Goal: Task Accomplishment & Management: Manage account settings

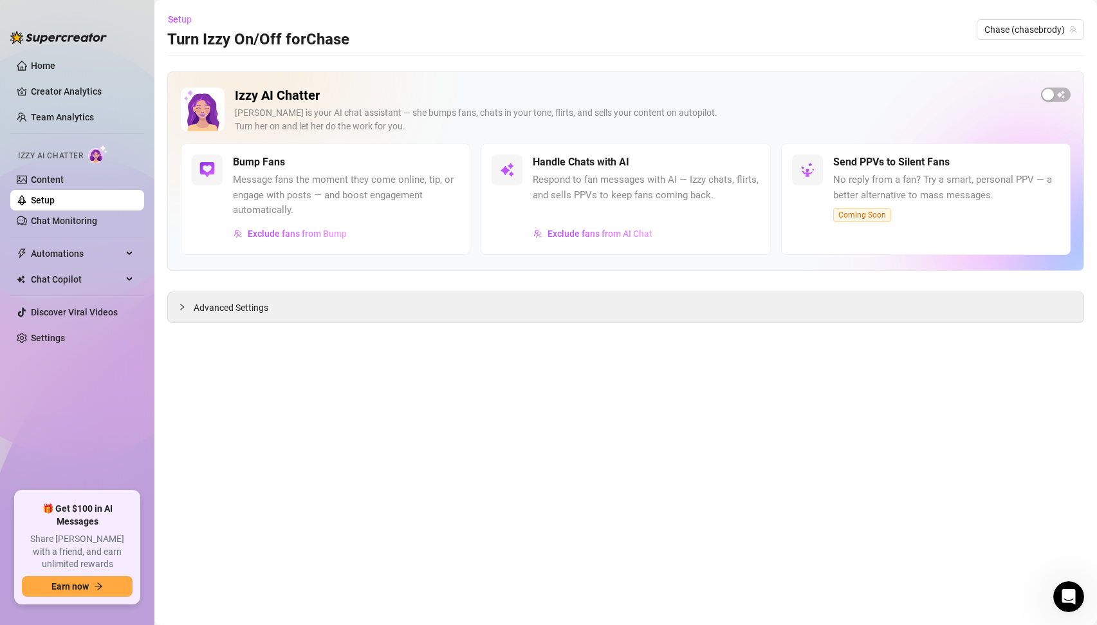
scroll to position [1712, 0]
click at [583, 232] on span "Exclude fans from AI Chat" at bounding box center [599, 233] width 105 height 10
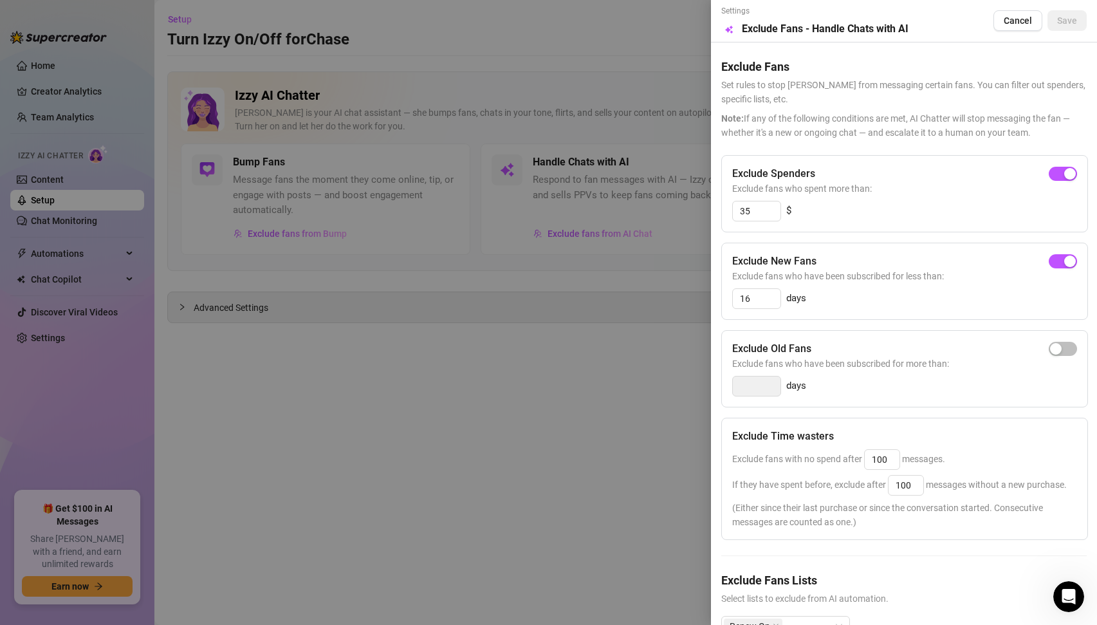
click at [652, 354] on div at bounding box center [548, 312] width 1097 height 625
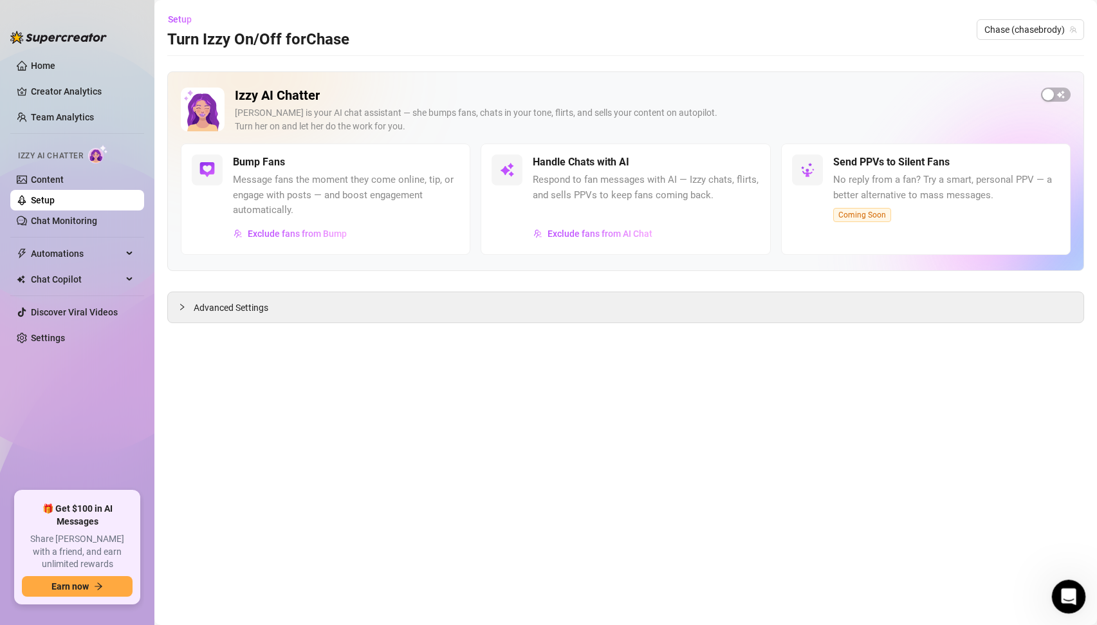
click at [1073, 593] on icon "Open Intercom Messenger" at bounding box center [1066, 594] width 21 height 21
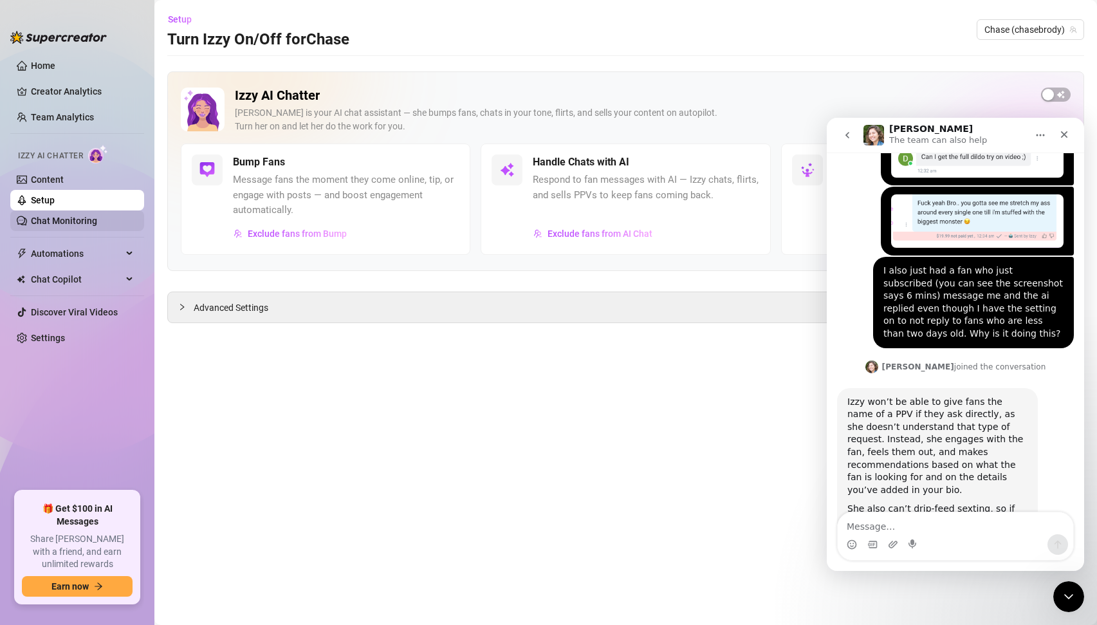
click at [35, 217] on link "Chat Monitoring" at bounding box center [64, 220] width 66 height 10
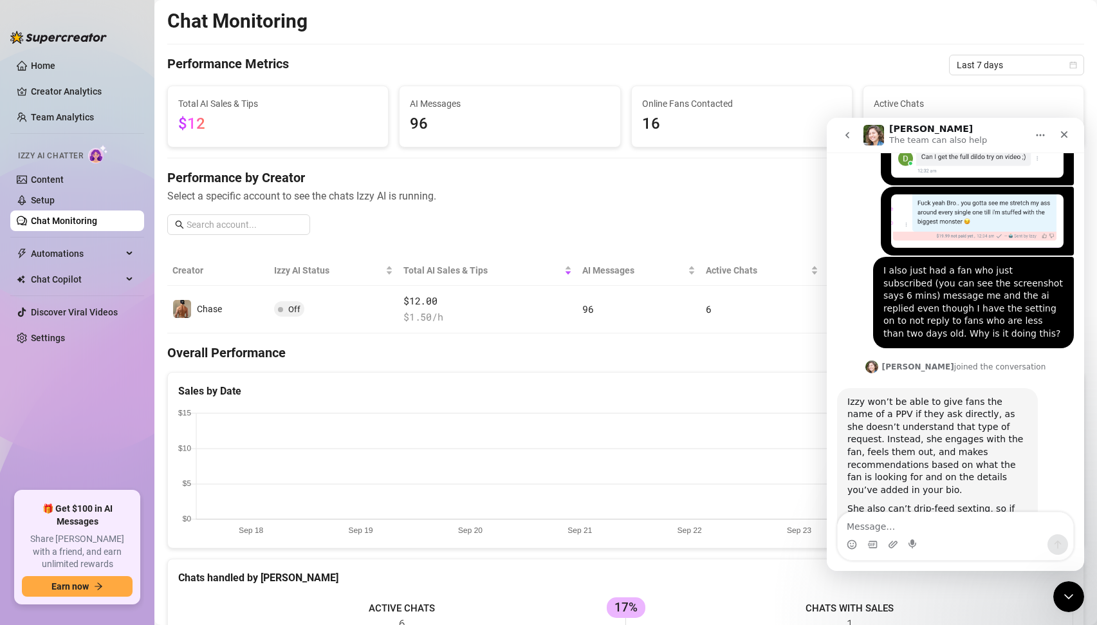
scroll to position [478, 0]
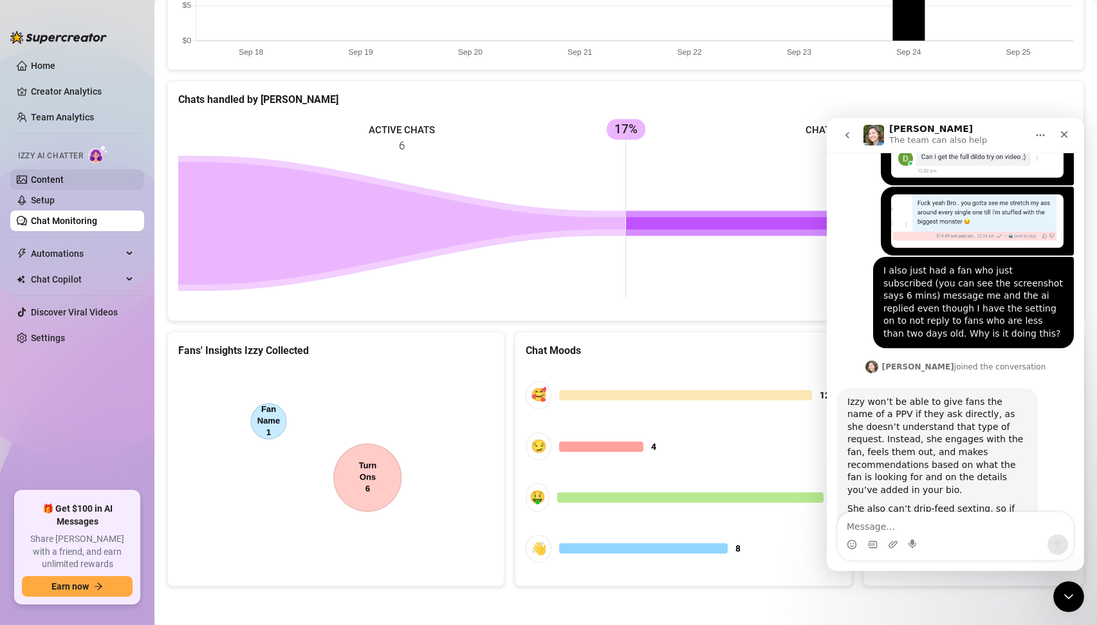
click at [55, 179] on link "Content" at bounding box center [47, 179] width 33 height 10
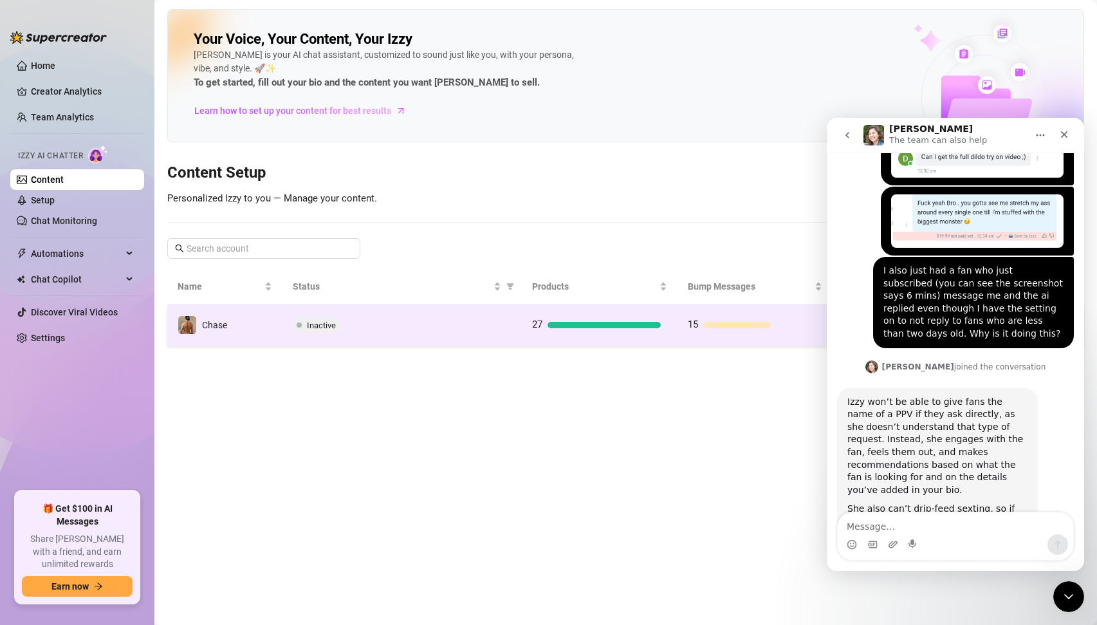
click at [368, 333] on td "Inactive" at bounding box center [401, 325] width 239 height 42
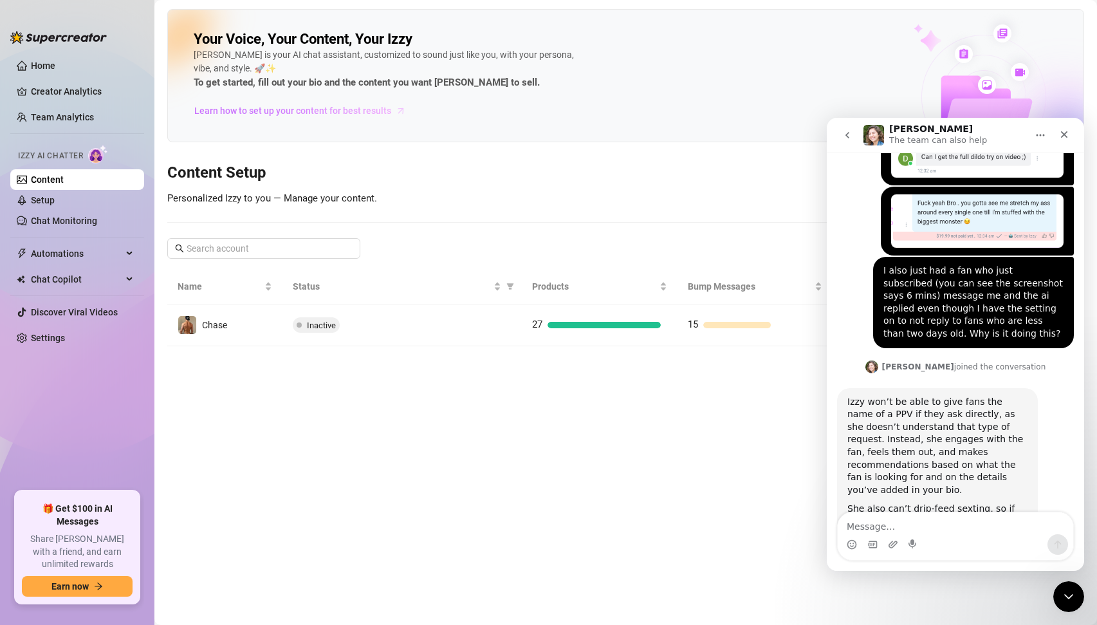
click at [291, 108] on span "Learn how to set up your content for best results" at bounding box center [292, 111] width 197 height 14
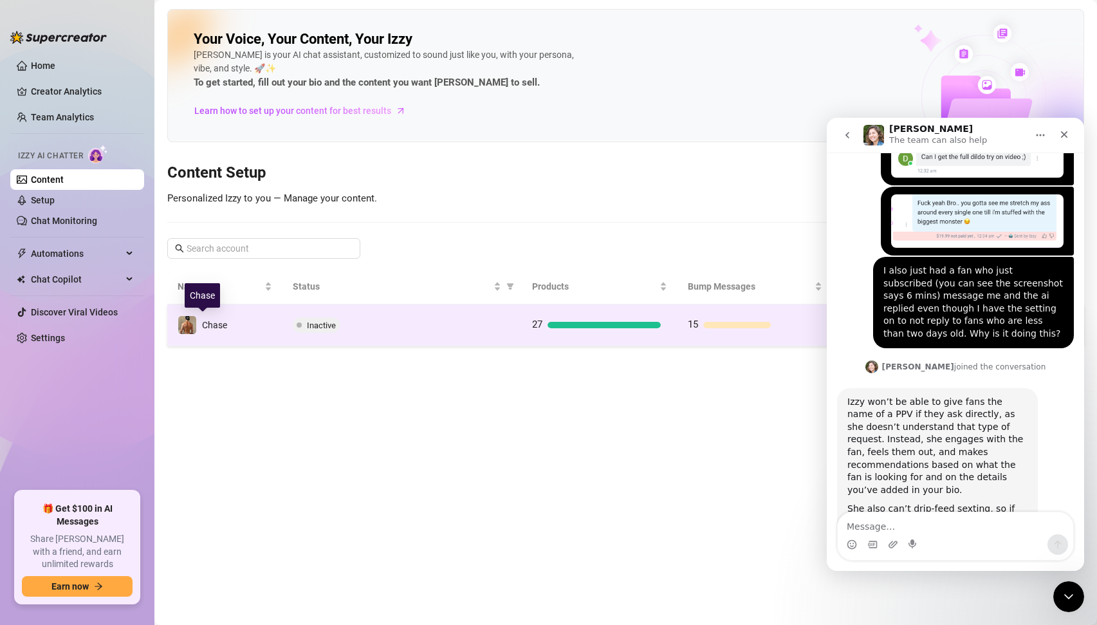
click at [206, 327] on span "Chase" at bounding box center [214, 325] width 25 height 10
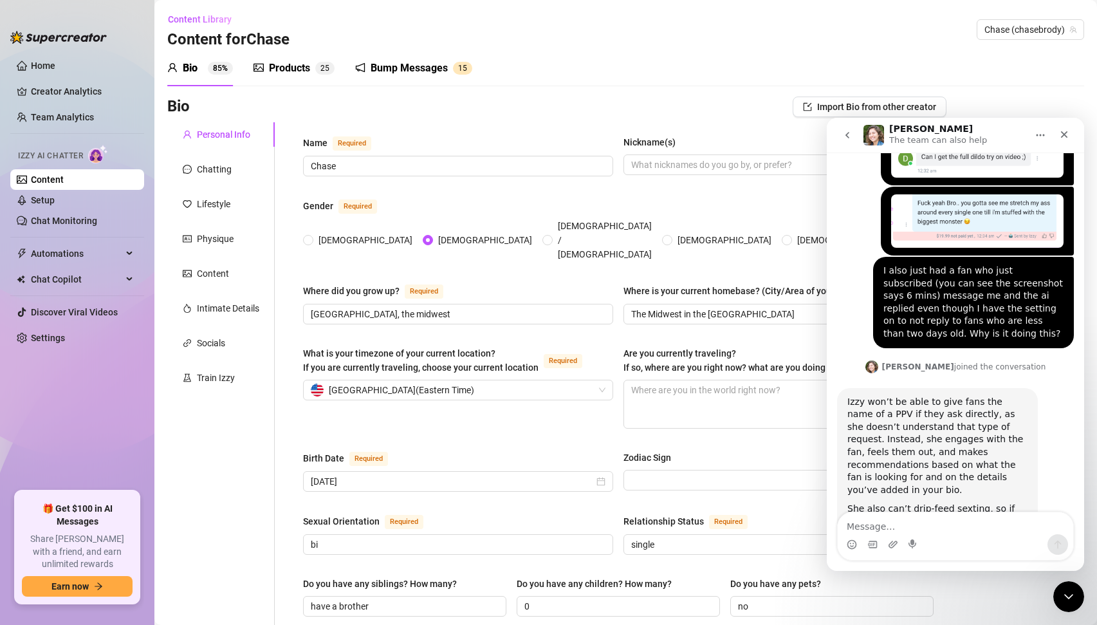
click at [280, 67] on div "Products" at bounding box center [289, 67] width 41 height 15
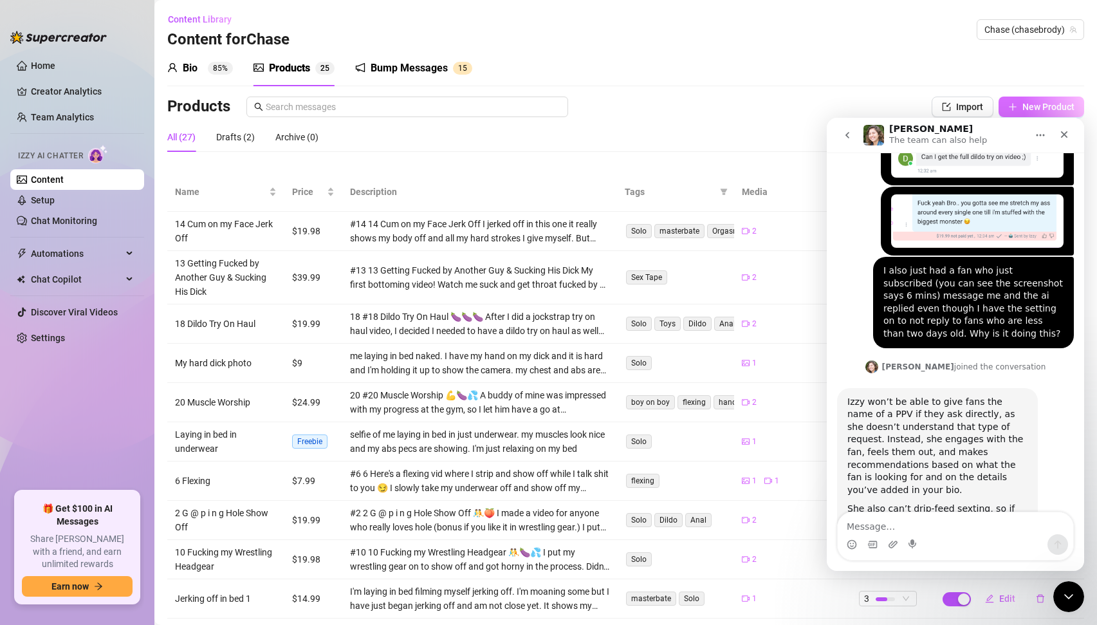
click at [1058, 102] on span "New Product" at bounding box center [1048, 107] width 52 height 10
type textarea "Type your message here..."
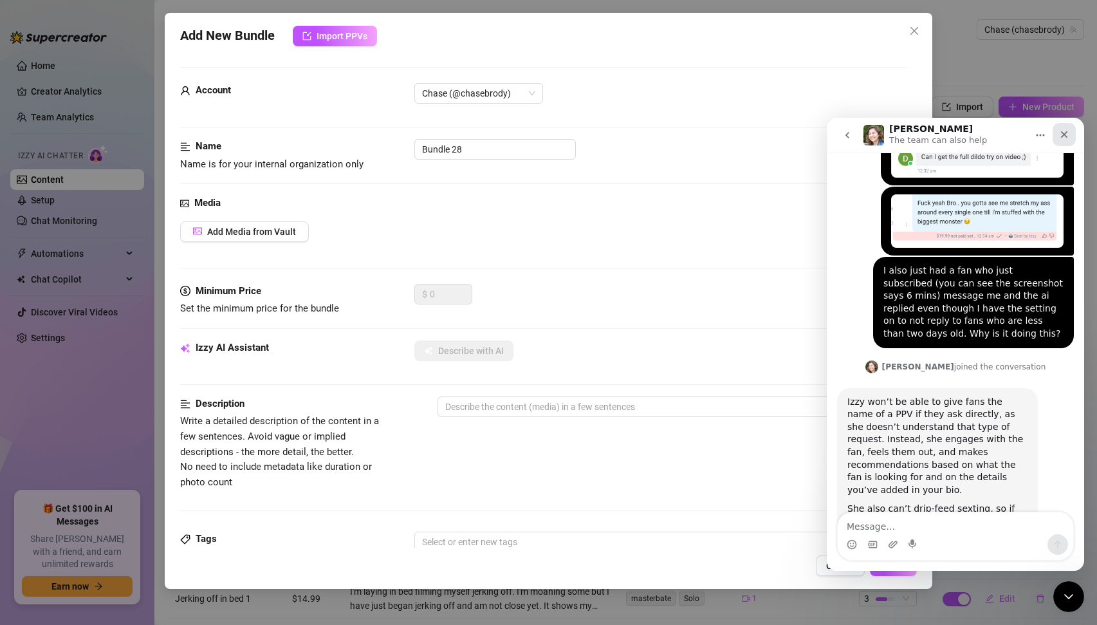
click at [1063, 136] on icon "Close" at bounding box center [1064, 134] width 10 height 10
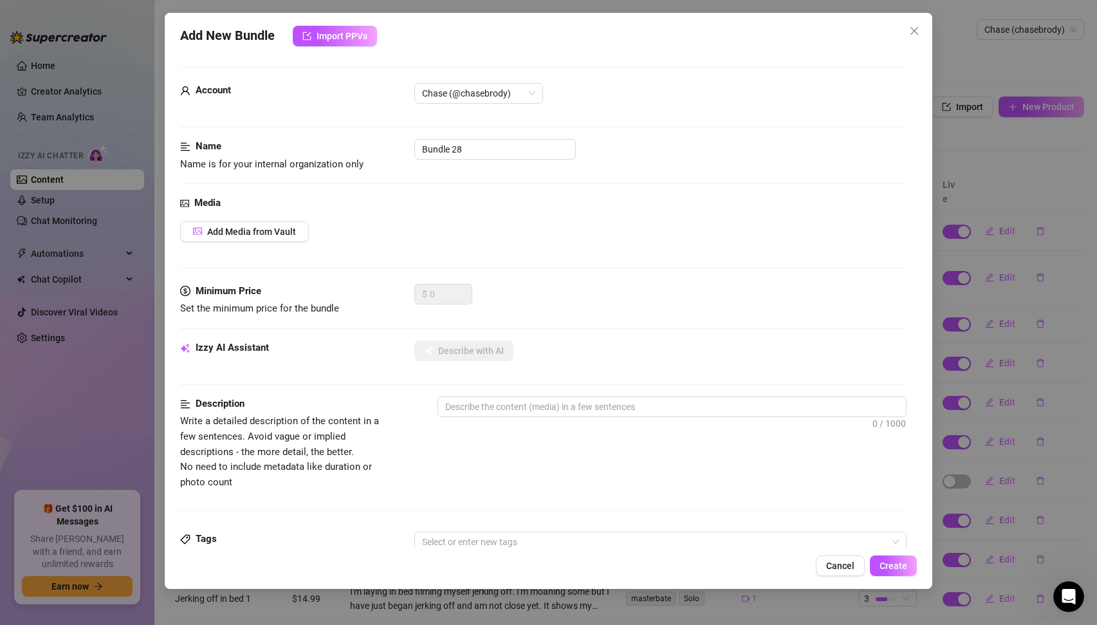
scroll to position [419, 0]
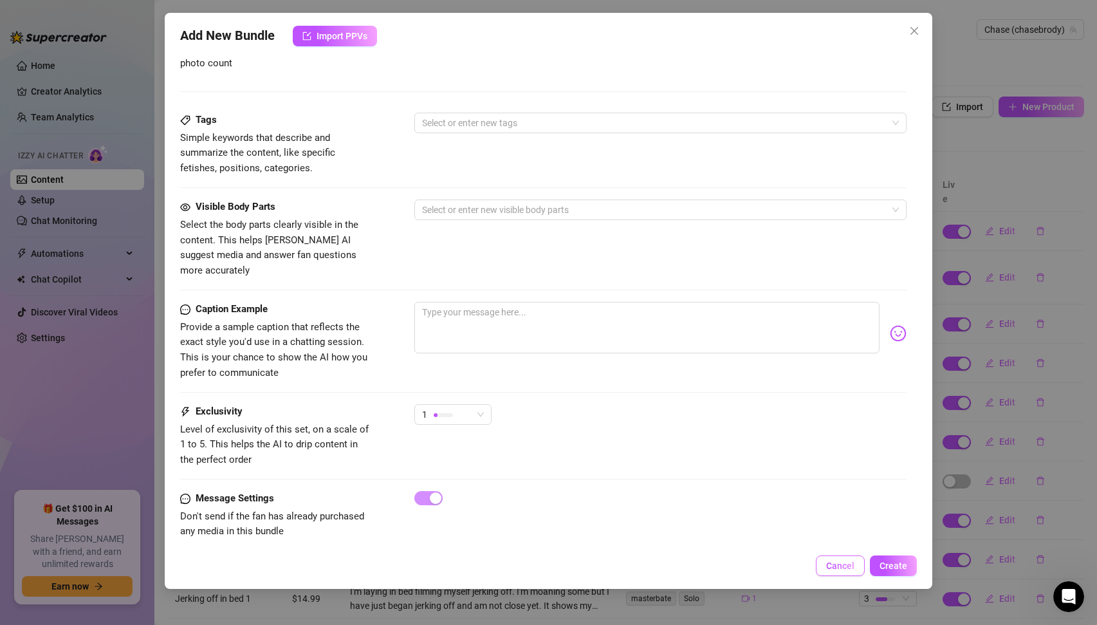
click at [832, 563] on span "Cancel" at bounding box center [840, 565] width 28 height 10
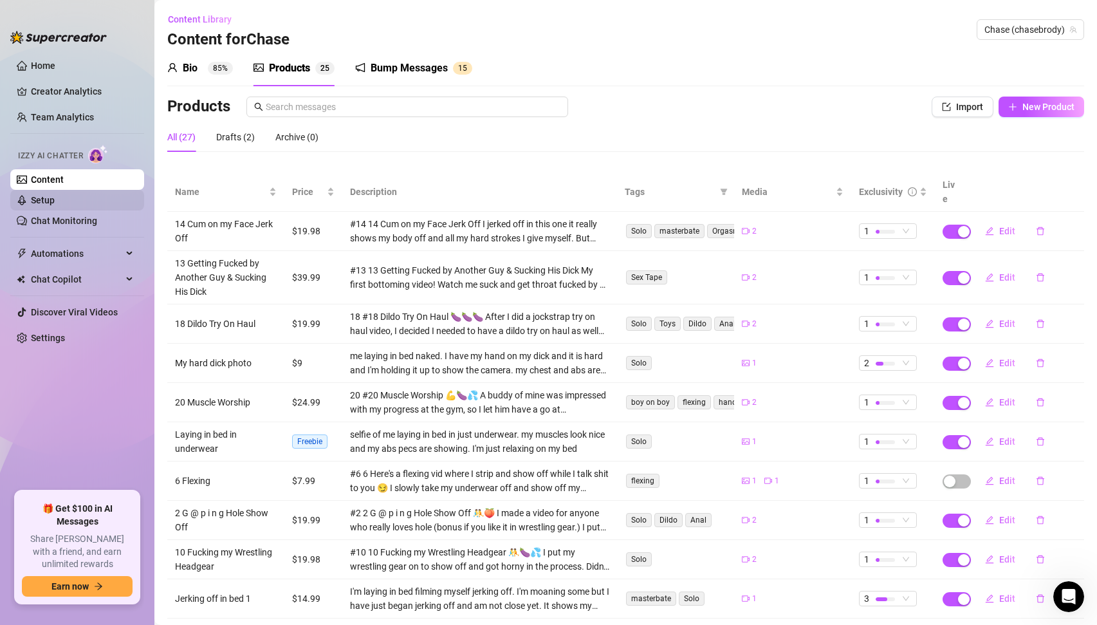
click at [55, 199] on link "Setup" at bounding box center [43, 200] width 24 height 10
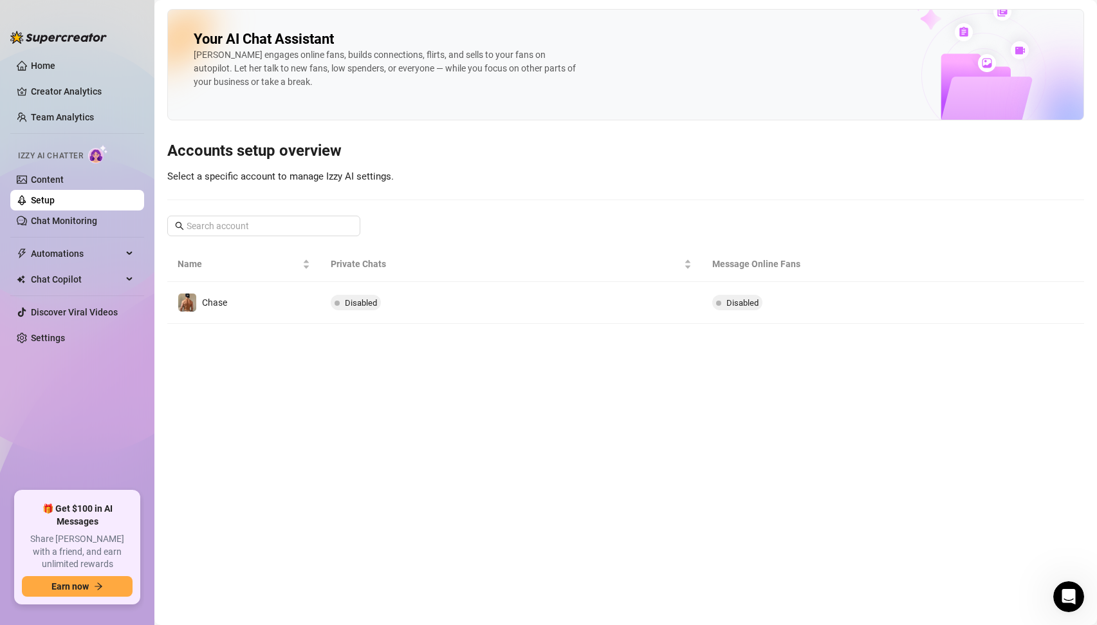
click at [273, 66] on div "[PERSON_NAME] engages online fans, builds connections, flirts, and sells to you…" at bounding box center [387, 68] width 386 height 41
click at [220, 124] on div "Your AI Chat Assistant [PERSON_NAME] engages online fans, builds connections, f…" at bounding box center [625, 166] width 917 height 315
click at [76, 220] on link "Chat Monitoring" at bounding box center [64, 220] width 66 height 10
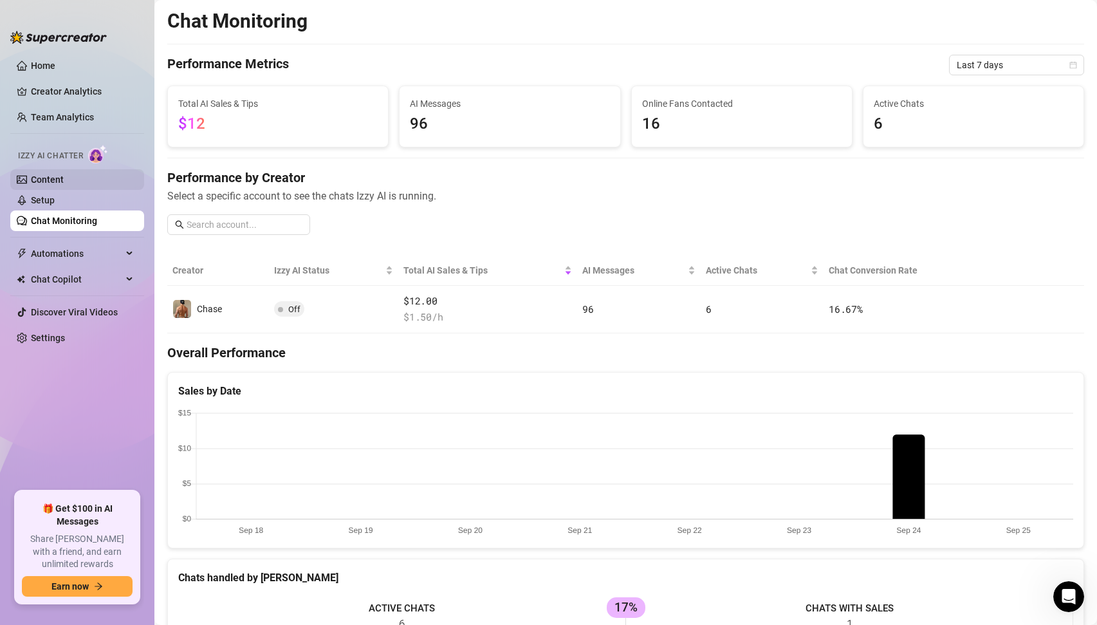
click at [64, 179] on link "Content" at bounding box center [47, 179] width 33 height 10
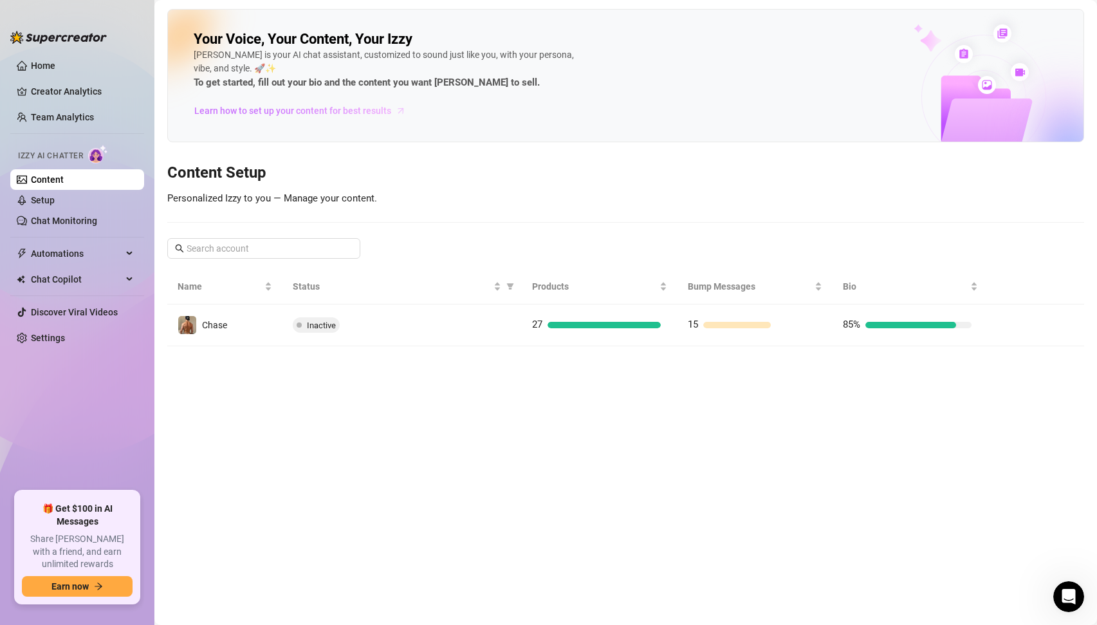
click at [321, 108] on span "Learn how to set up your content for best results" at bounding box center [292, 111] width 197 height 14
click at [1064, 594] on icon "Open Intercom Messenger" at bounding box center [1066, 594] width 21 height 21
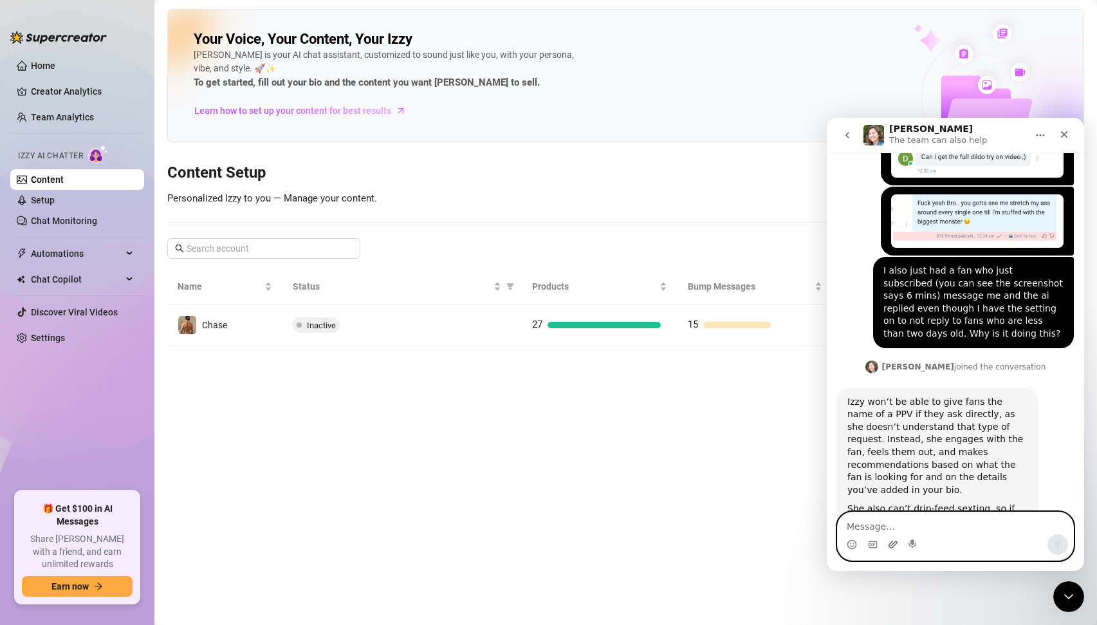
click at [894, 545] on icon "Upload attachment" at bounding box center [892, 543] width 9 height 7
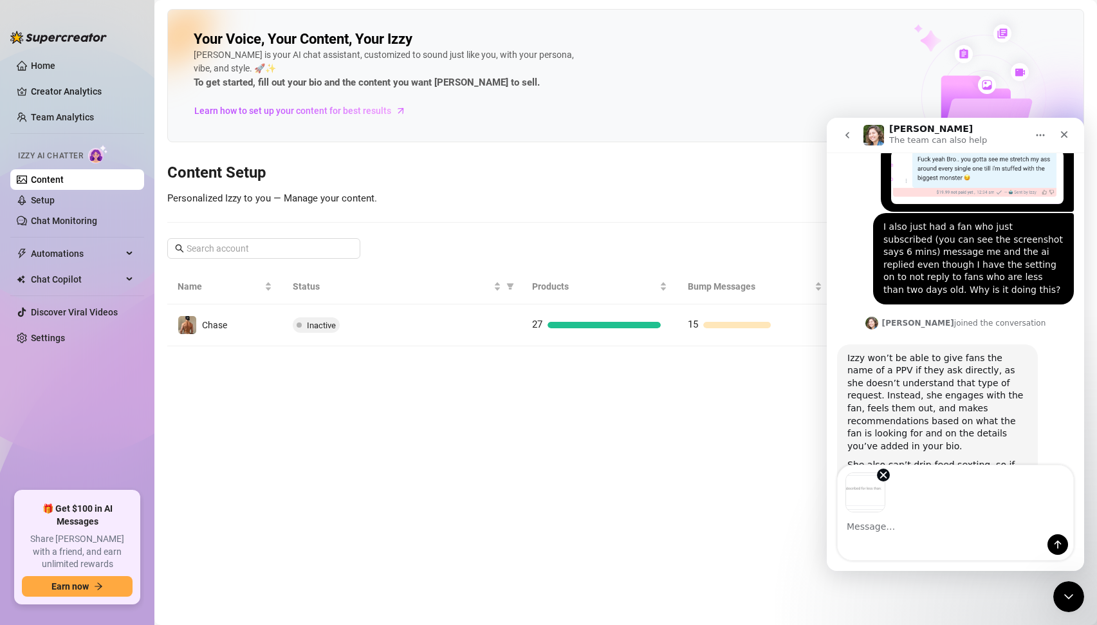
scroll to position [1759, 0]
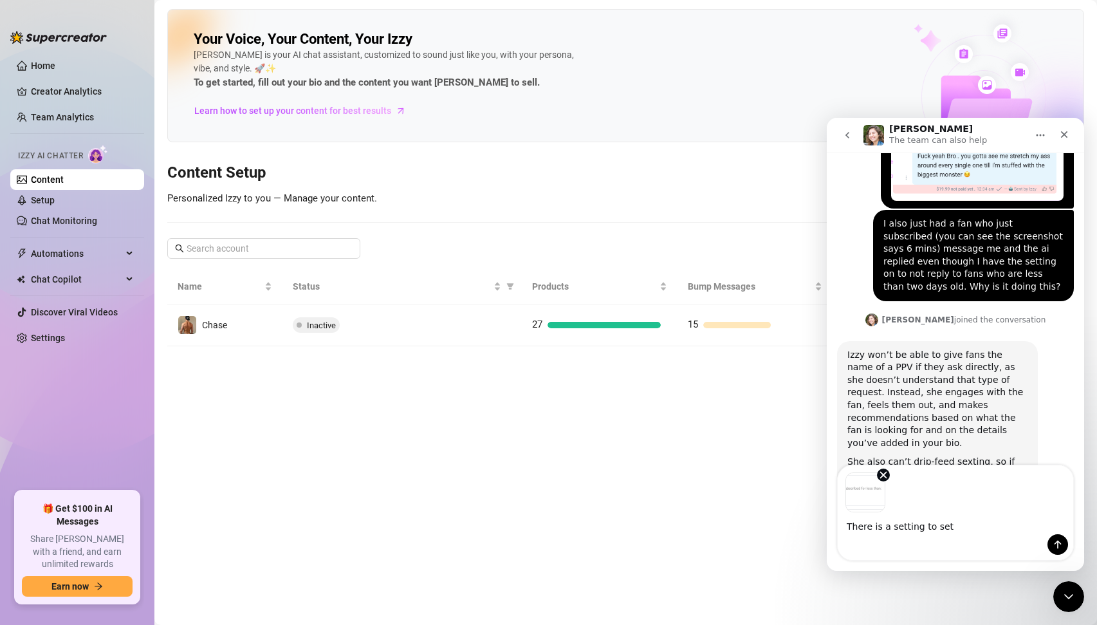
click at [869, 495] on img "Image previews" at bounding box center [865, 492] width 40 height 40
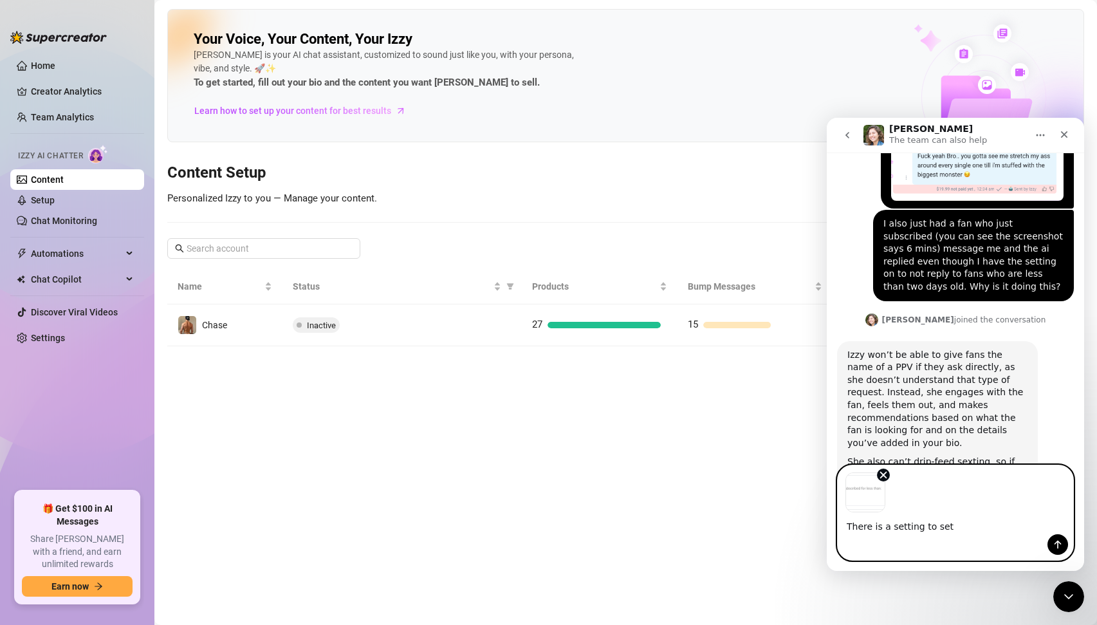
click at [971, 525] on textarea "There is a setting to set" at bounding box center [955, 523] width 235 height 22
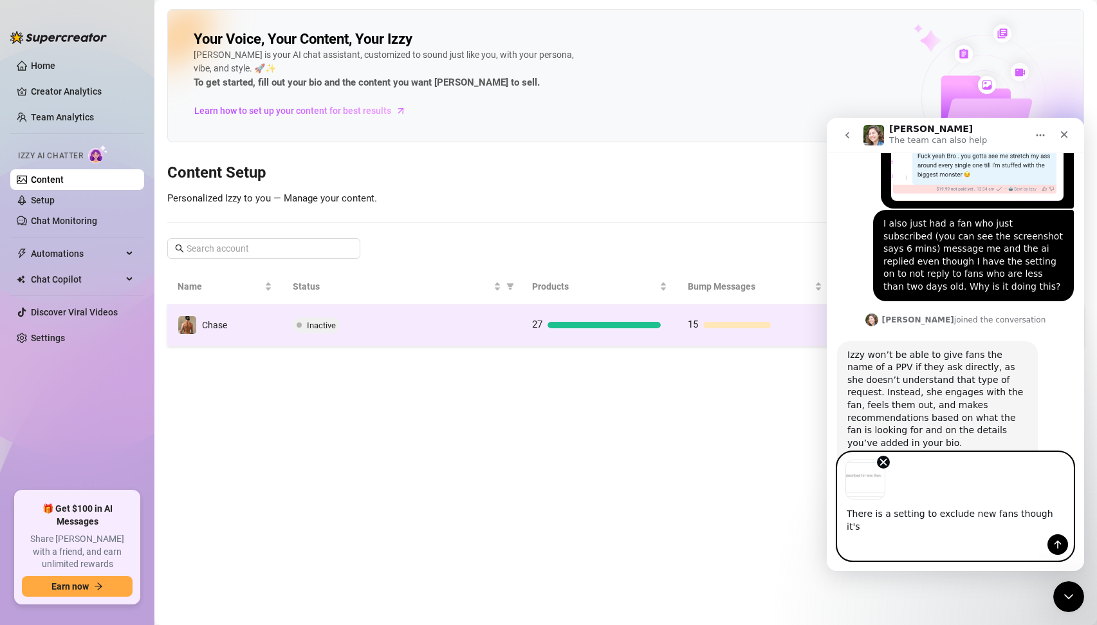
type textarea "There is a setting to exclude new fans though it's"
click at [466, 331] on div "Inactive" at bounding box center [402, 324] width 219 height 15
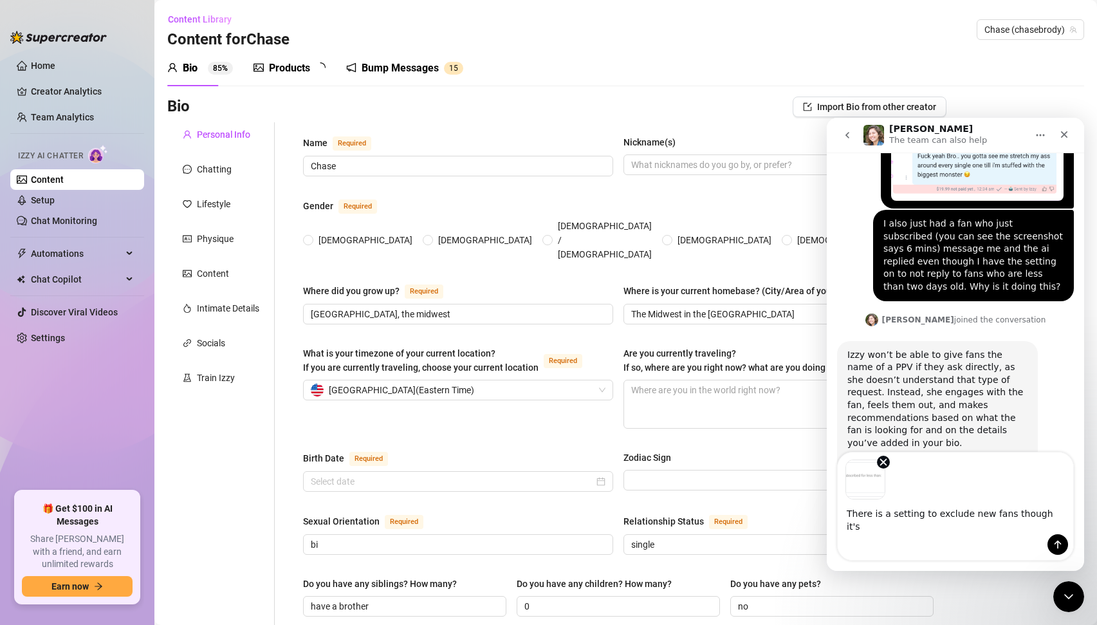
radio input "true"
type input "[DATE]"
click at [31, 205] on link "Setup" at bounding box center [43, 200] width 24 height 10
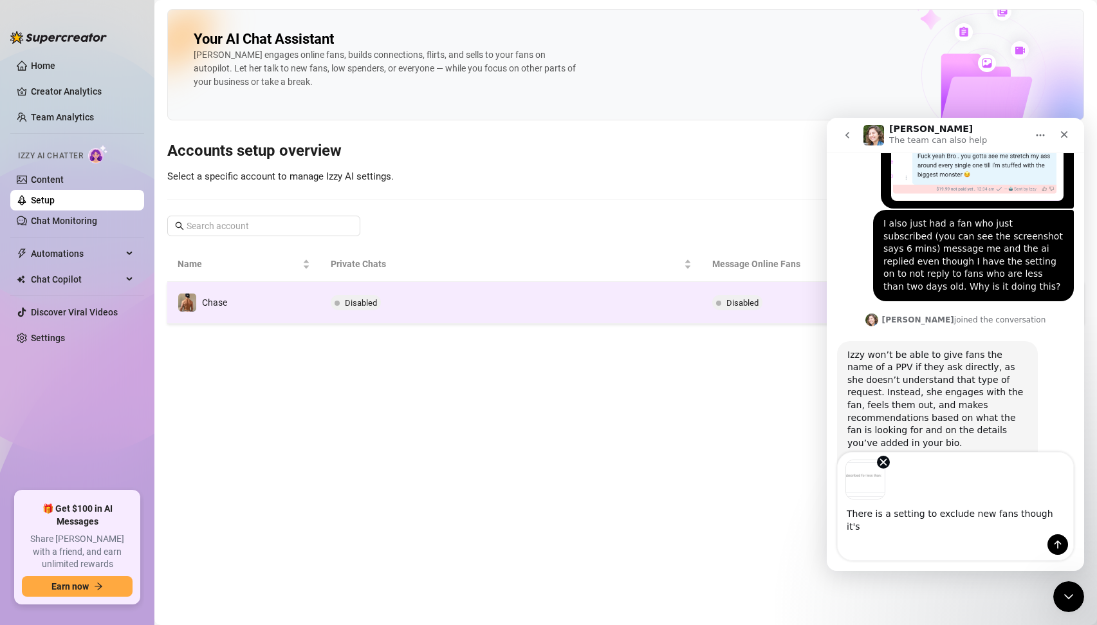
click at [425, 308] on td "Disabled" at bounding box center [511, 303] width 382 height 42
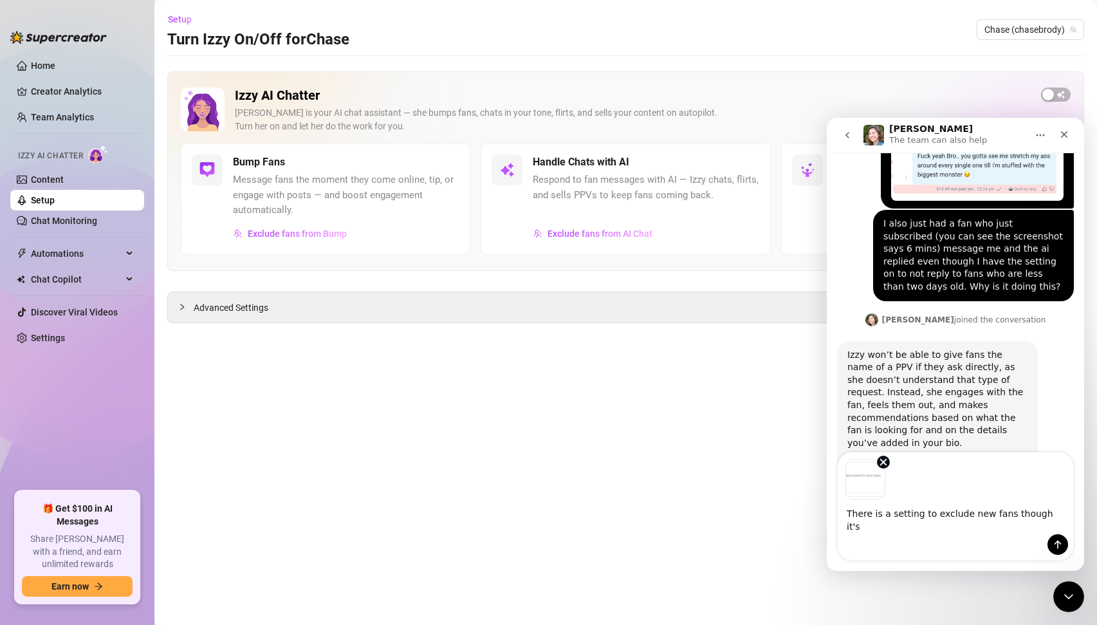
click at [971, 550] on div "Intercom messenger" at bounding box center [955, 544] width 235 height 21
click at [1052, 521] on textarea "There is a setting to exclude new fans though it's" at bounding box center [955, 516] width 235 height 35
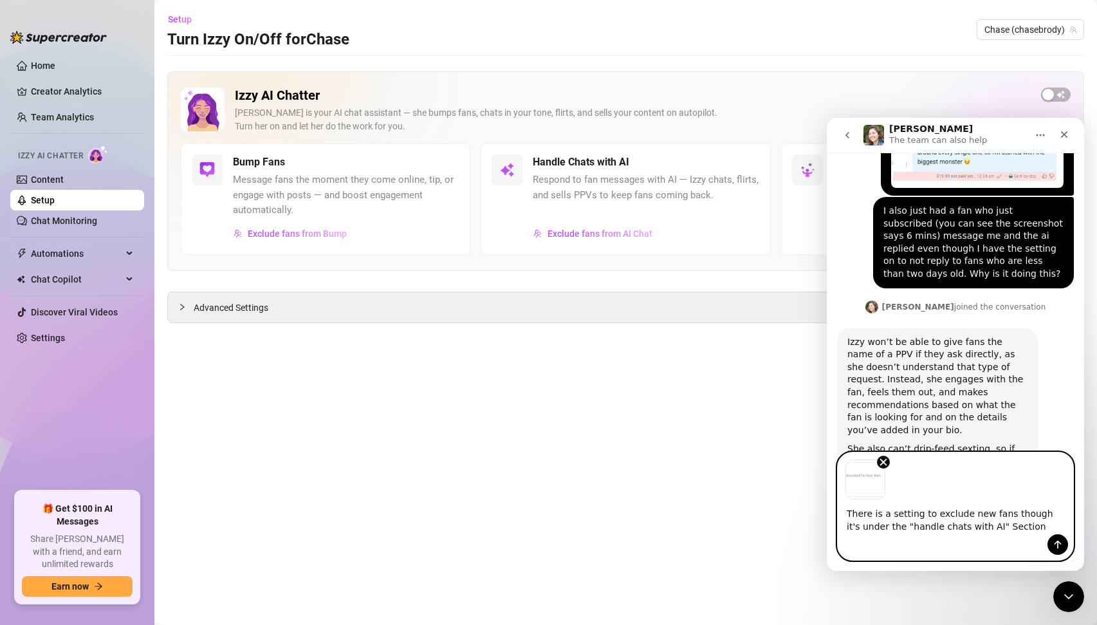
click at [986, 526] on textarea "There is a setting to exclude new fans though it's under the "handle chats with…" at bounding box center [955, 516] width 235 height 35
click at [1025, 526] on textarea "There is a setting to exclude new fans though it's under the "handle chats with…" at bounding box center [955, 516] width 235 height 35
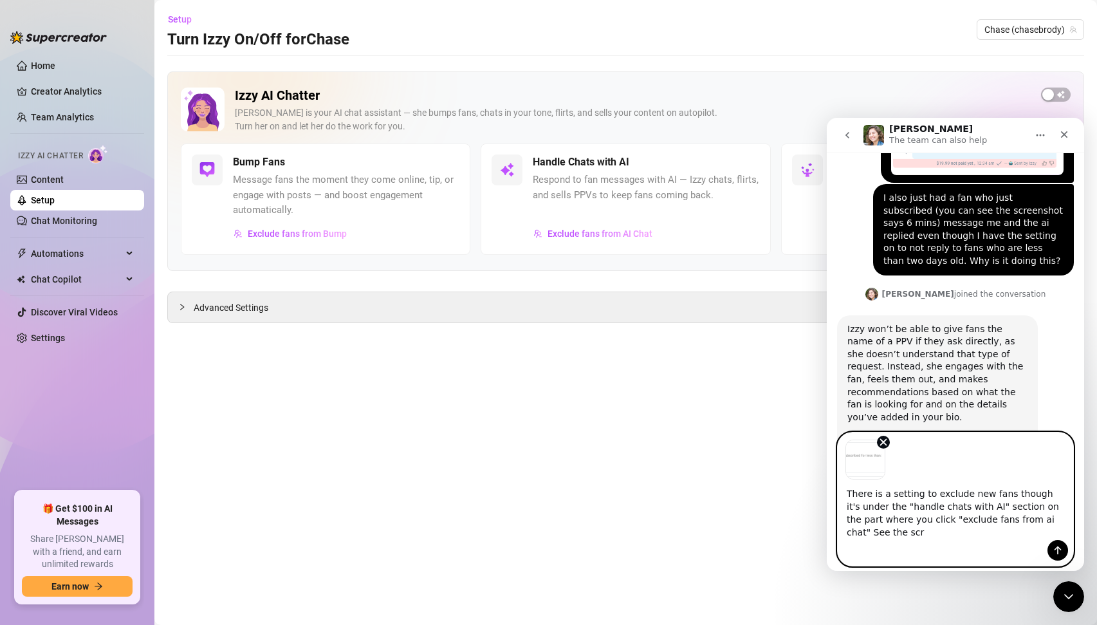
scroll to position [1792, 0]
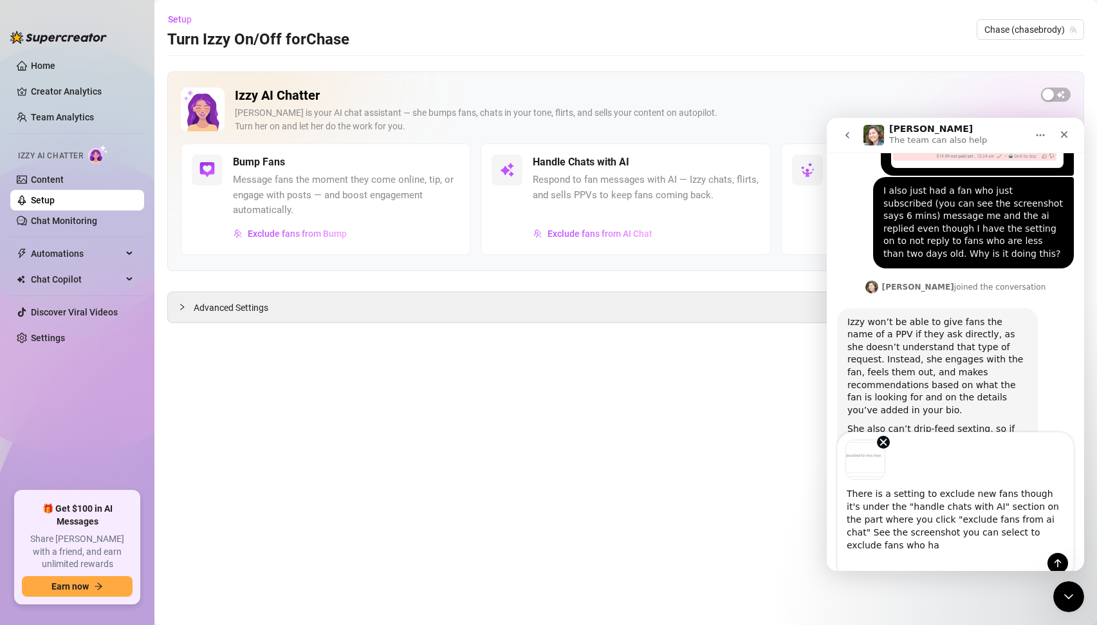
click at [982, 553] on div "Intercom messenger" at bounding box center [955, 563] width 235 height 21
click at [1058, 532] on textarea "There is a setting to exclude new fans though it's under the "handle chats with…" at bounding box center [955, 515] width 235 height 73
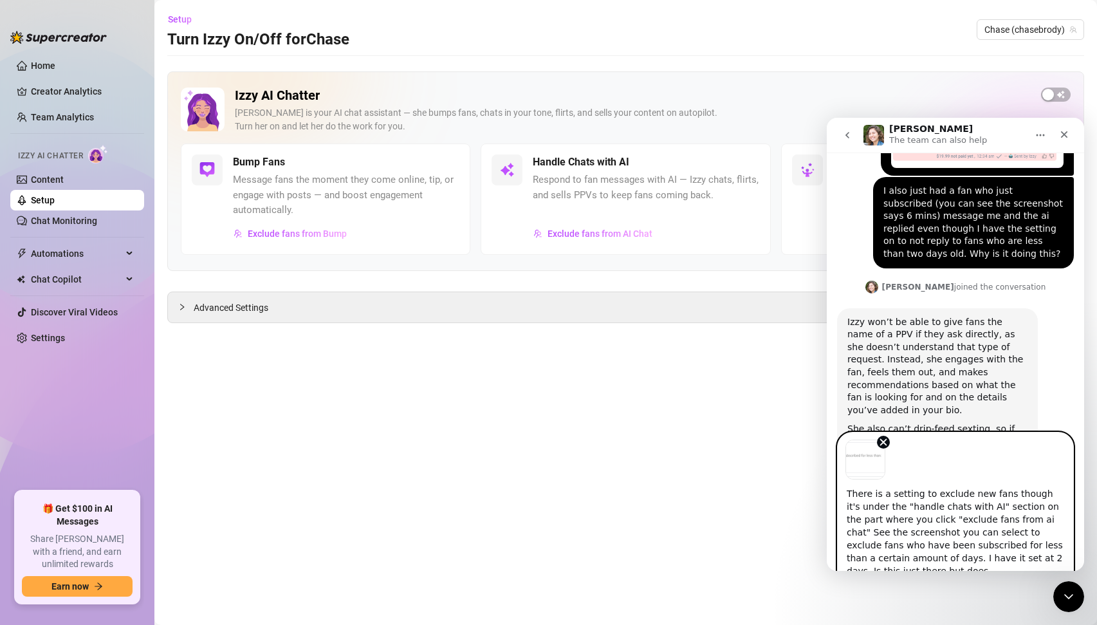
scroll to position [5, 0]
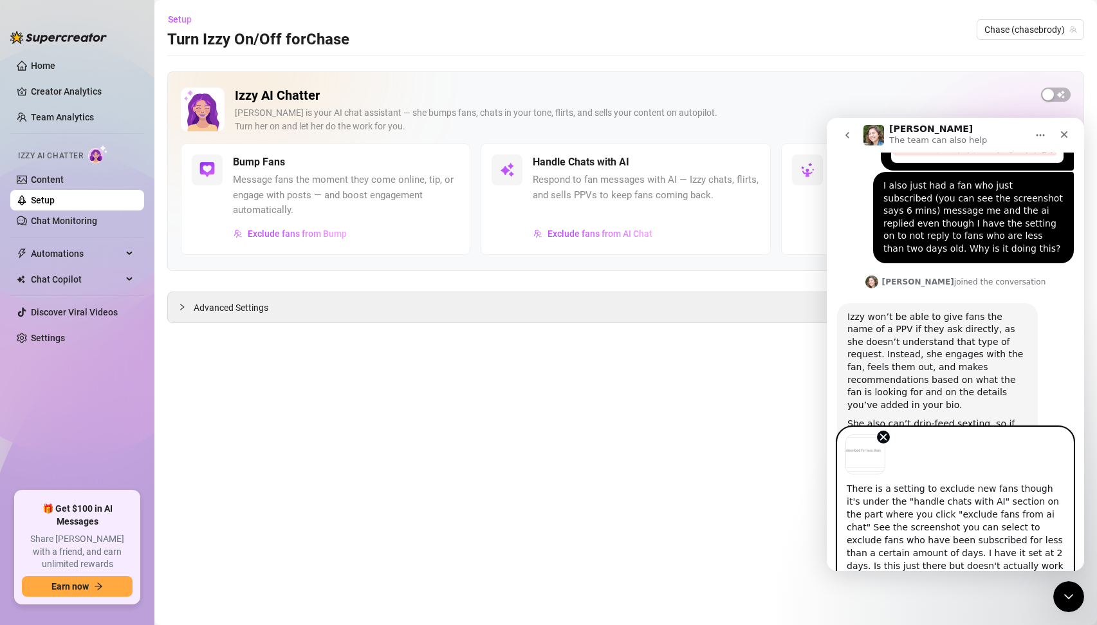
type textarea "There is a setting to exclude new fans though it's under the "handle chats with…"
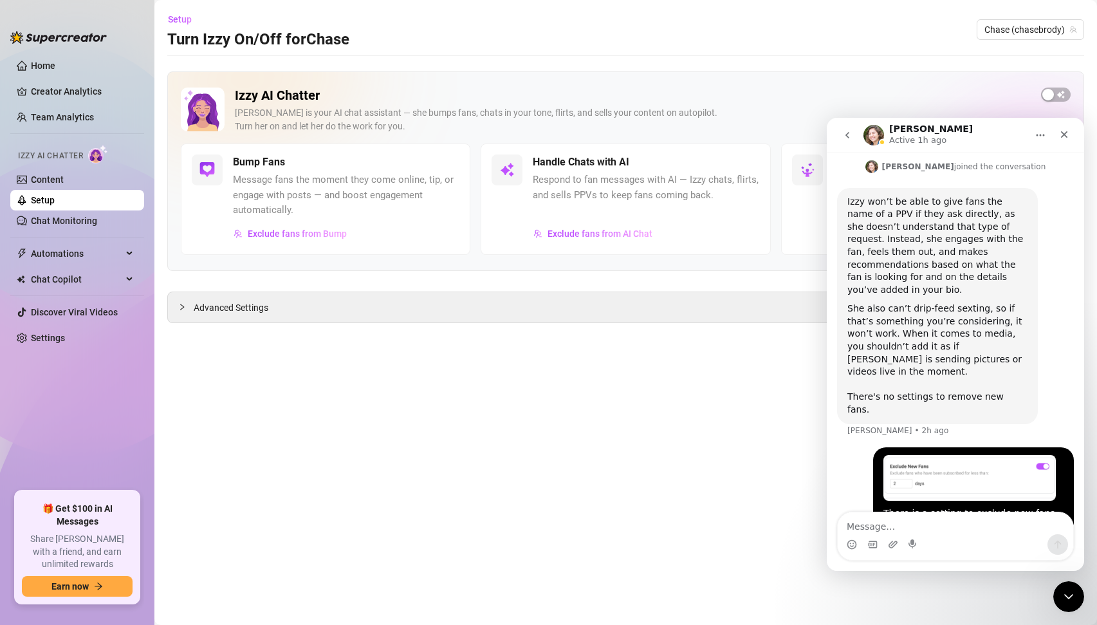
scroll to position [1903, 0]
